Goal: Transaction & Acquisition: Obtain resource

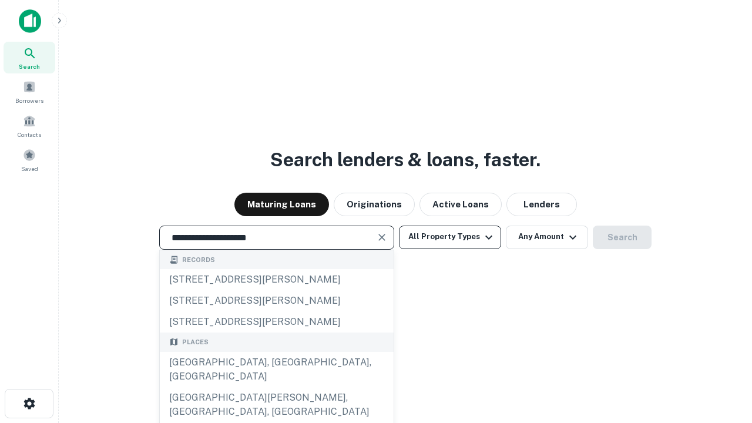
click at [276, 387] on div "[GEOGRAPHIC_DATA], [GEOGRAPHIC_DATA], [GEOGRAPHIC_DATA]" at bounding box center [277, 369] width 234 height 35
click at [450, 237] on button "All Property Types" at bounding box center [450, 238] width 102 height 24
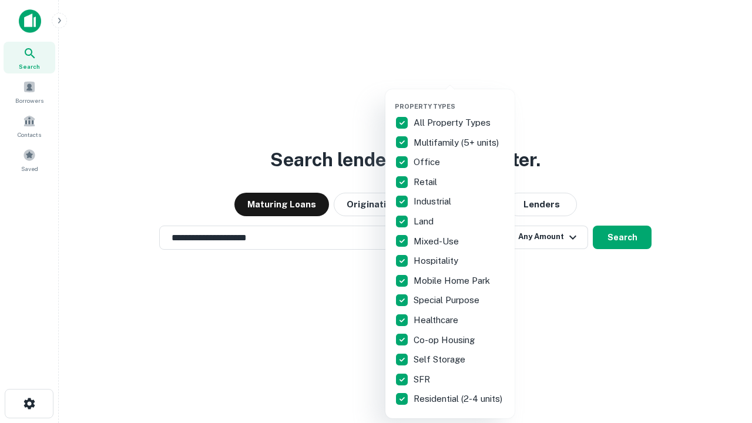
type input "**********"
click at [460, 99] on button "button" at bounding box center [459, 99] width 129 height 1
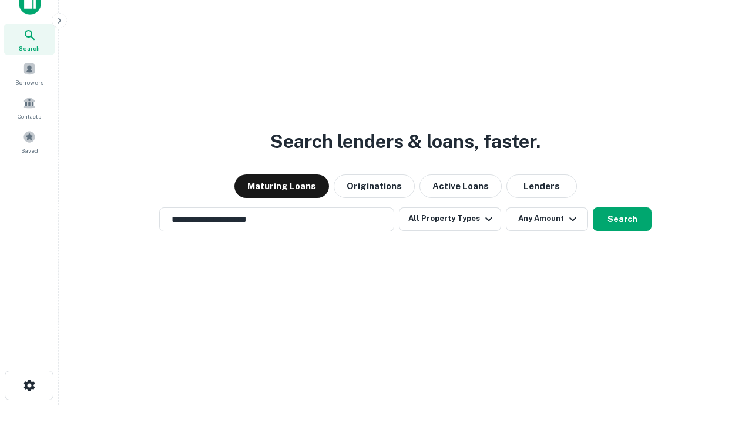
scroll to position [7, 142]
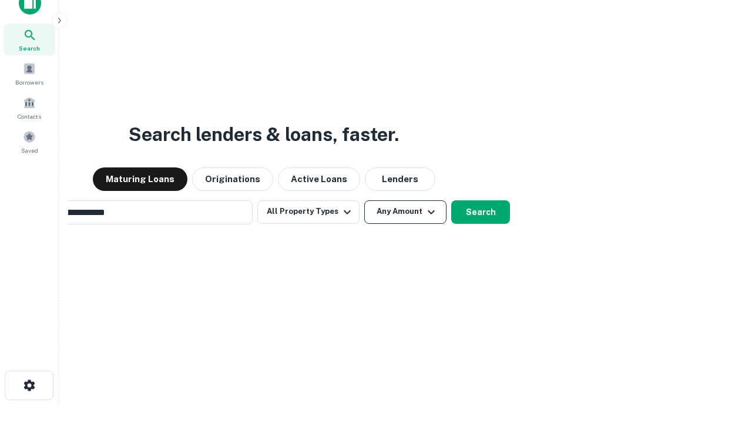
click at [364, 200] on button "Any Amount" at bounding box center [405, 212] width 82 height 24
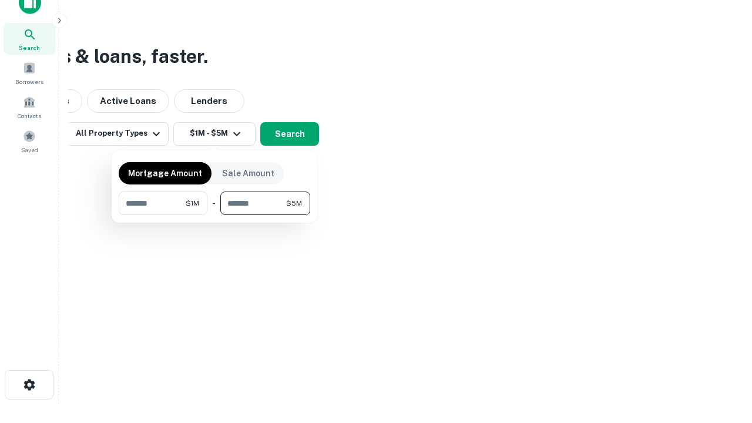
type input "*******"
click at [215, 215] on button "button" at bounding box center [215, 215] width 192 height 1
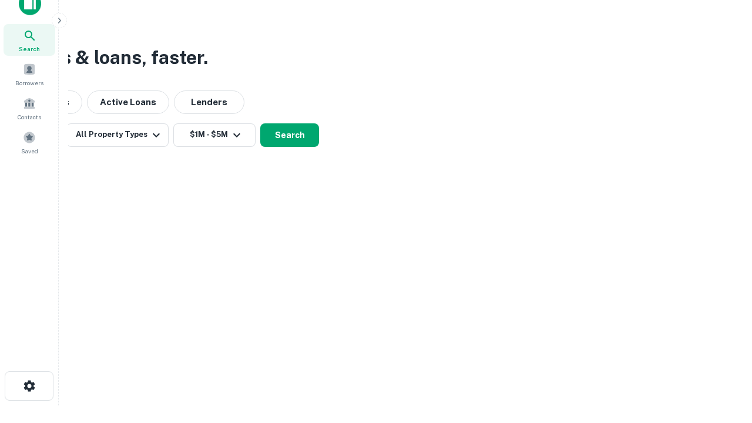
scroll to position [7, 217]
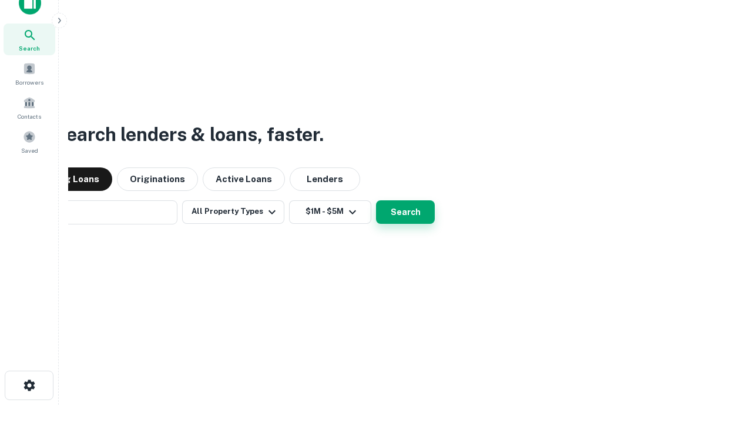
click at [376, 200] on button "Search" at bounding box center [405, 212] width 59 height 24
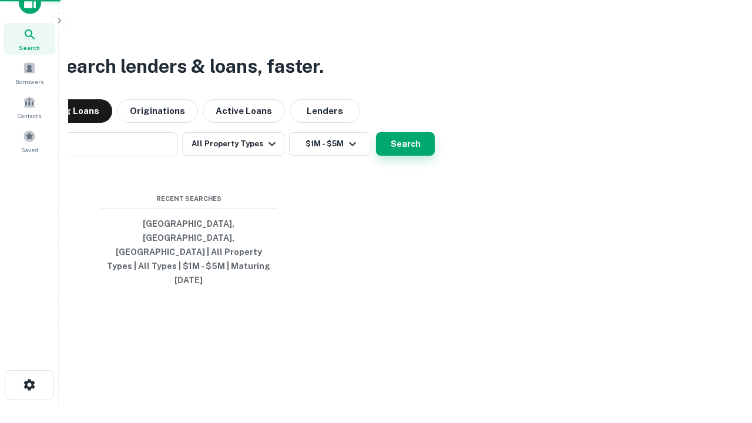
scroll to position [31, 333]
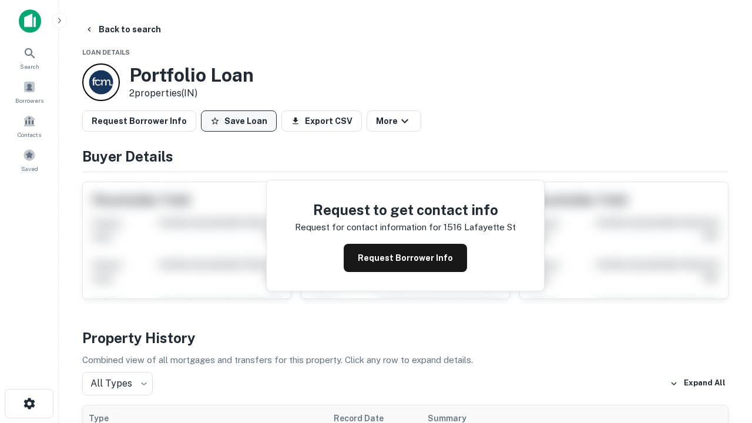
click at [239, 121] on button "Save Loan" at bounding box center [239, 120] width 76 height 21
